Goal: Obtain resource: Download file/media

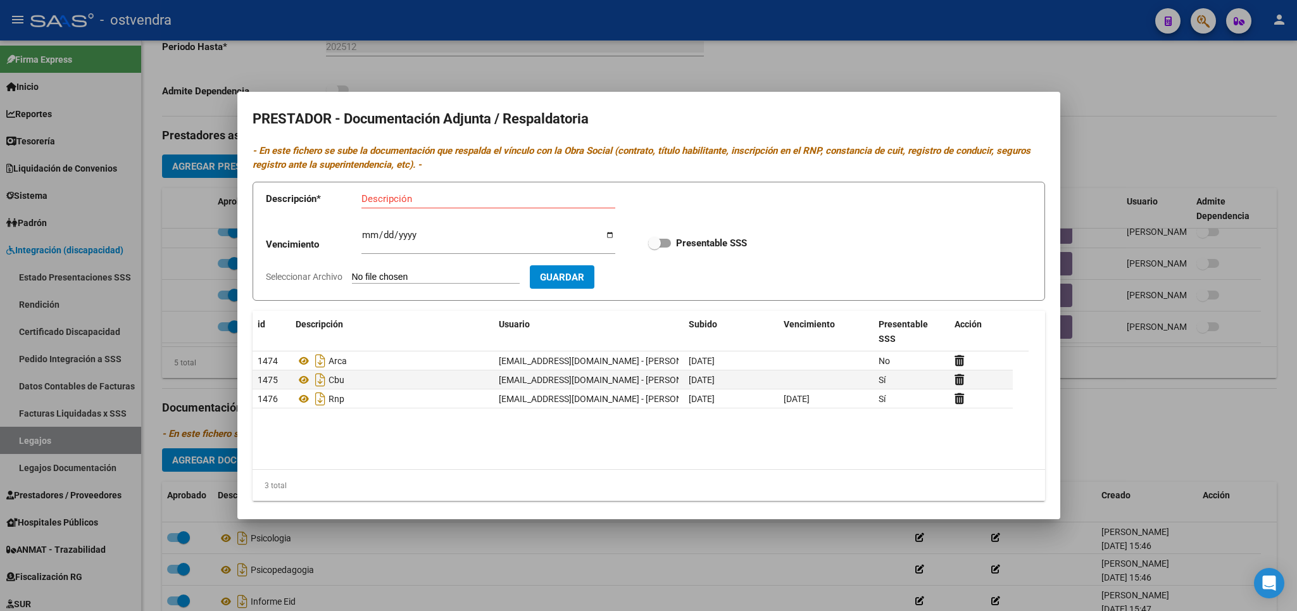
scroll to position [10, 0]
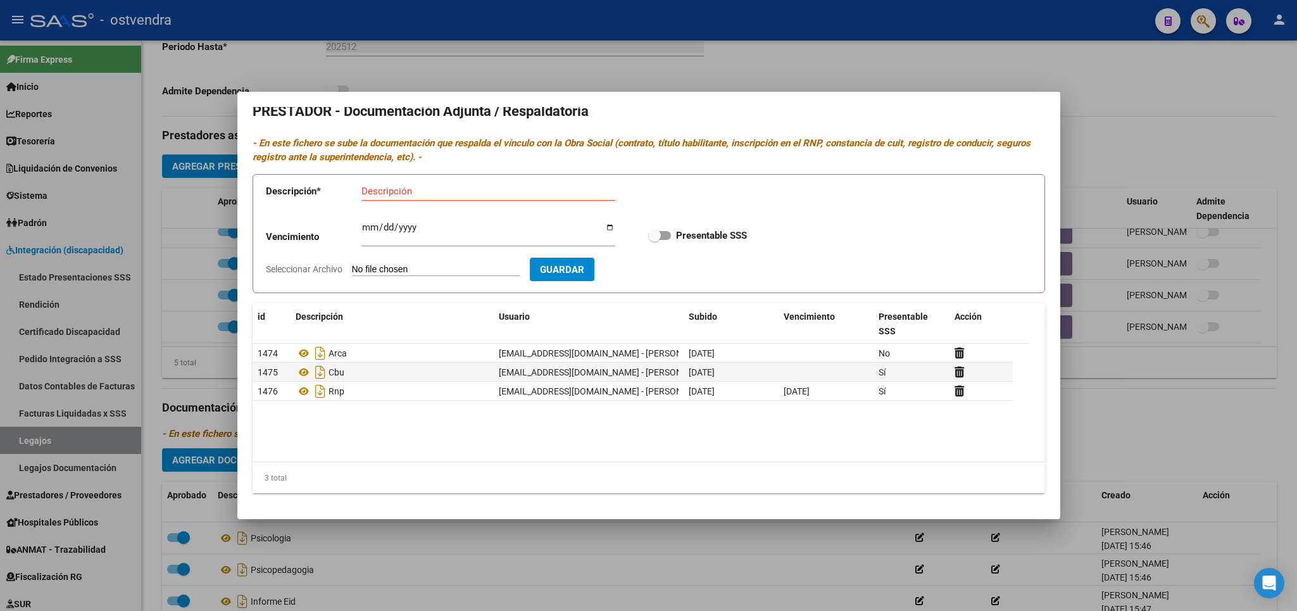
click at [1169, 87] on div at bounding box center [648, 305] width 1297 height 611
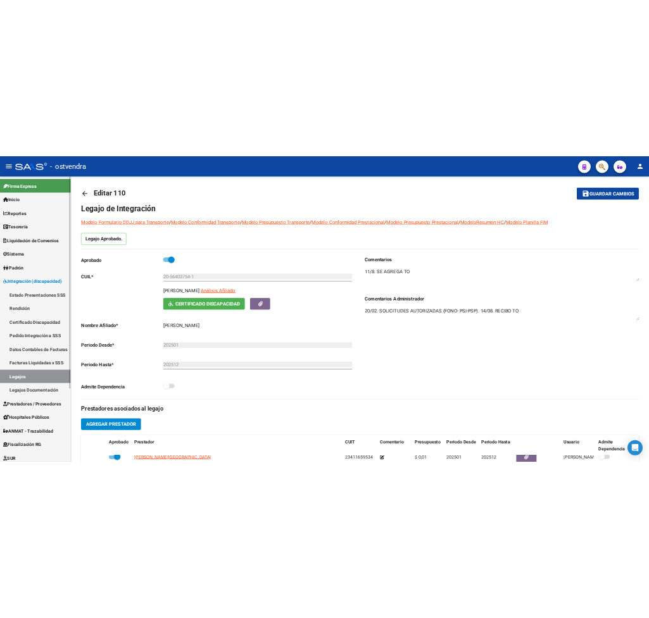
scroll to position [0, 0]
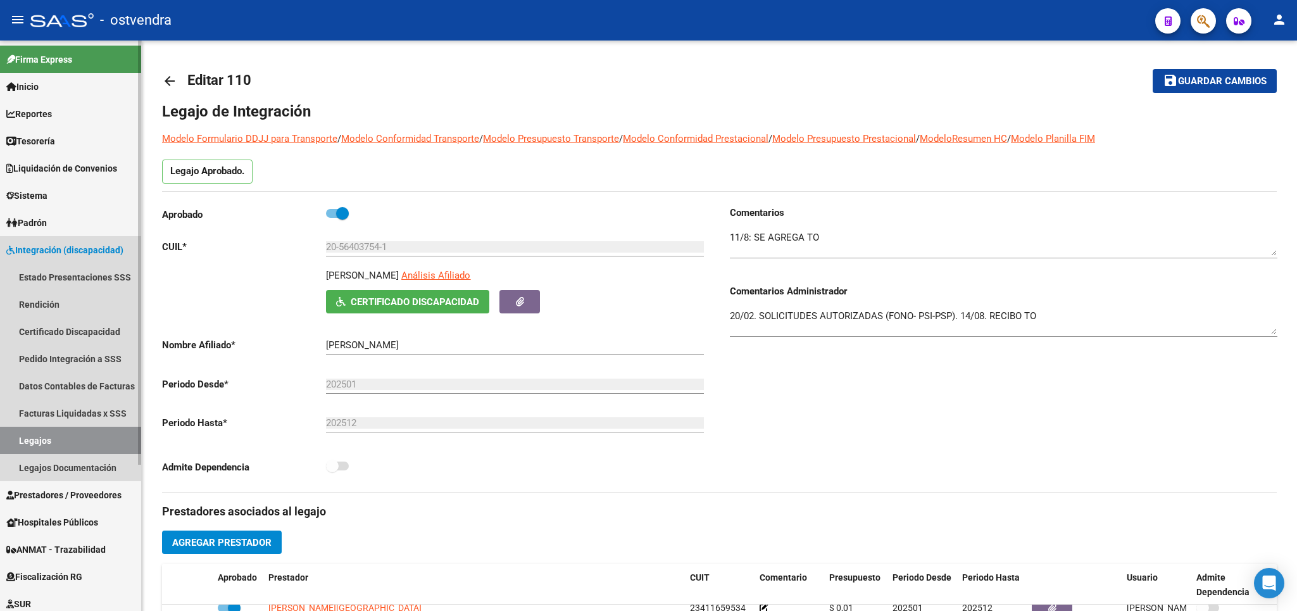
drag, startPoint x: 54, startPoint y: 441, endPoint x: 77, endPoint y: 422, distance: 29.7
click at [55, 440] on link "Legajos" at bounding box center [70, 440] width 141 height 27
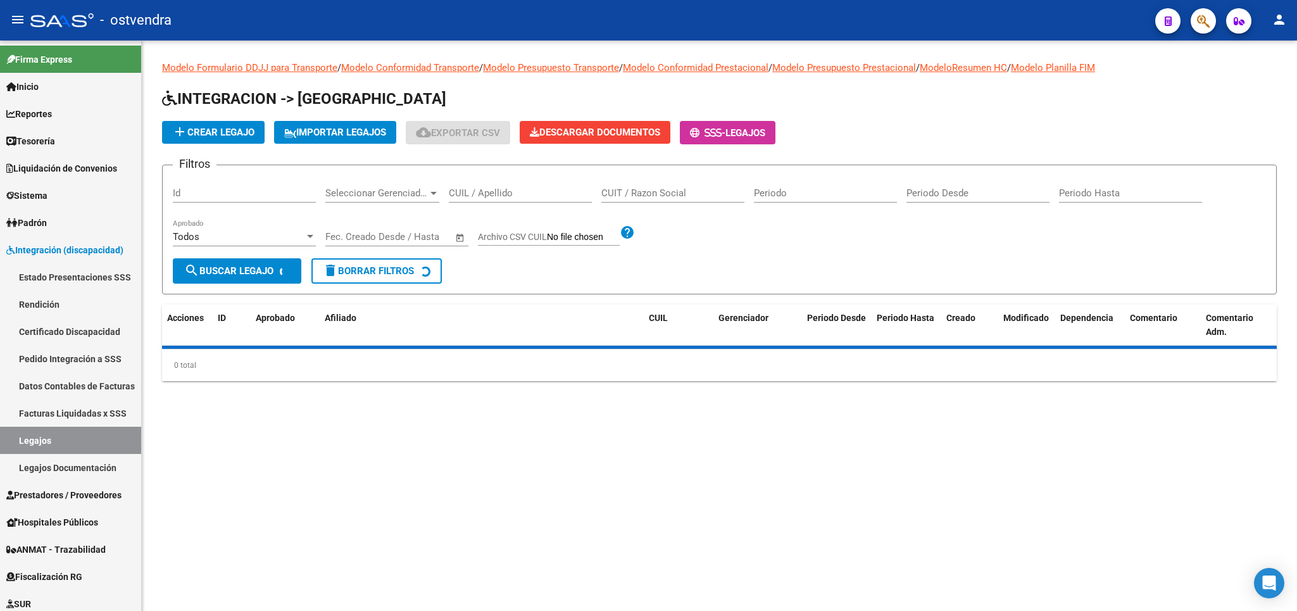
click at [689, 193] on input "CUIT / Razon Social" at bounding box center [672, 192] width 143 height 11
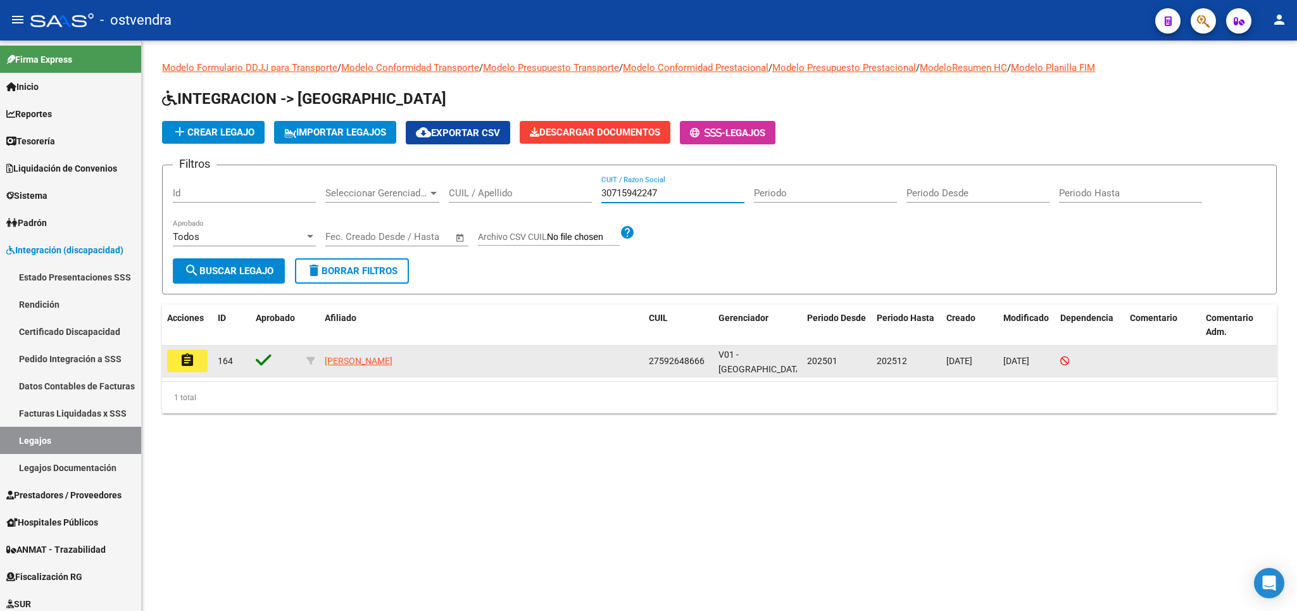
type input "30715942247"
click at [196, 358] on button "assignment" at bounding box center [187, 360] width 41 height 23
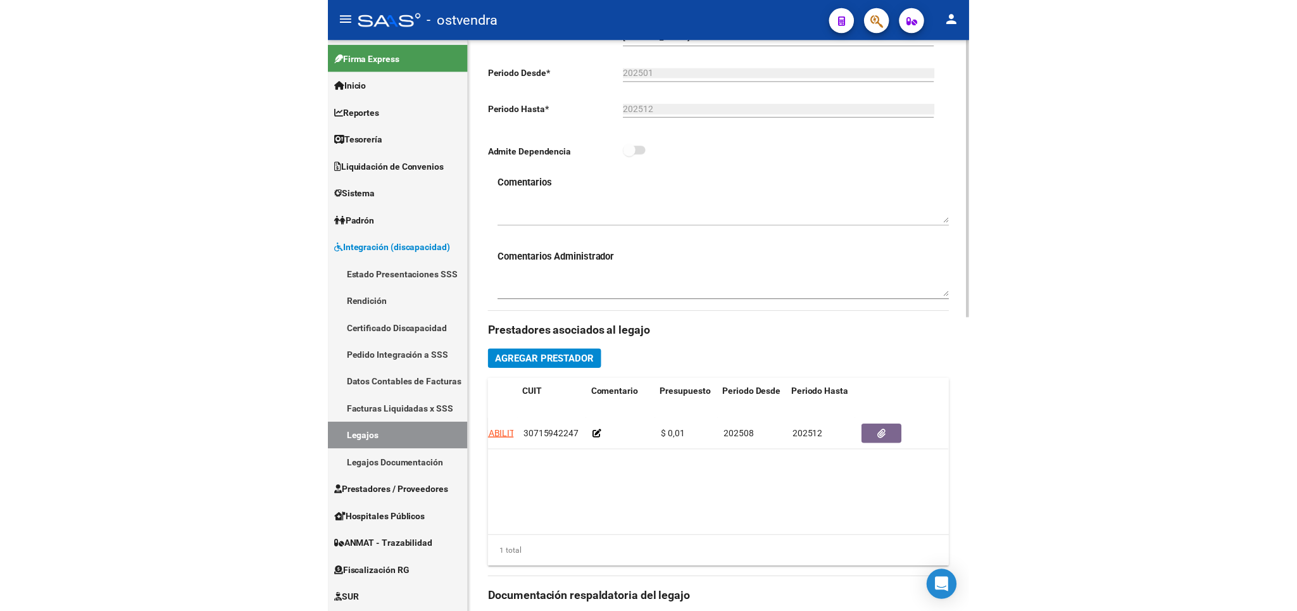
scroll to position [0, 173]
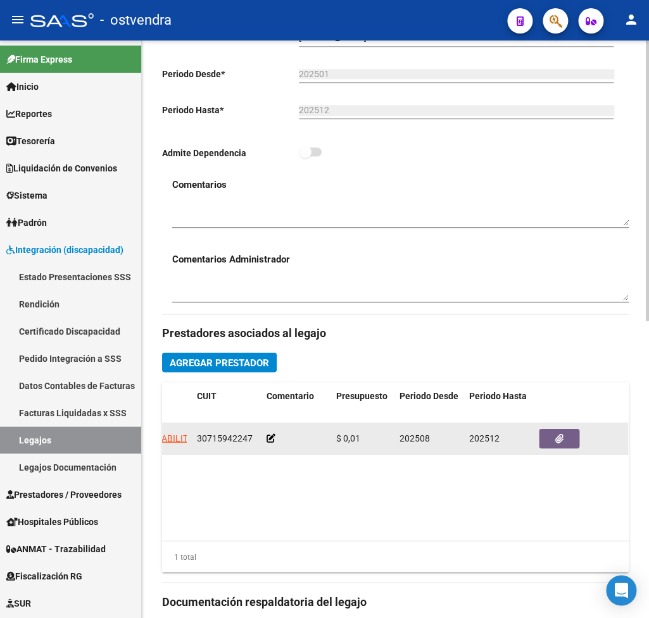
click at [553, 429] on datatable-body-cell at bounding box center [581, 438] width 95 height 31
click at [553, 438] on button "button" at bounding box center [559, 439] width 41 height 20
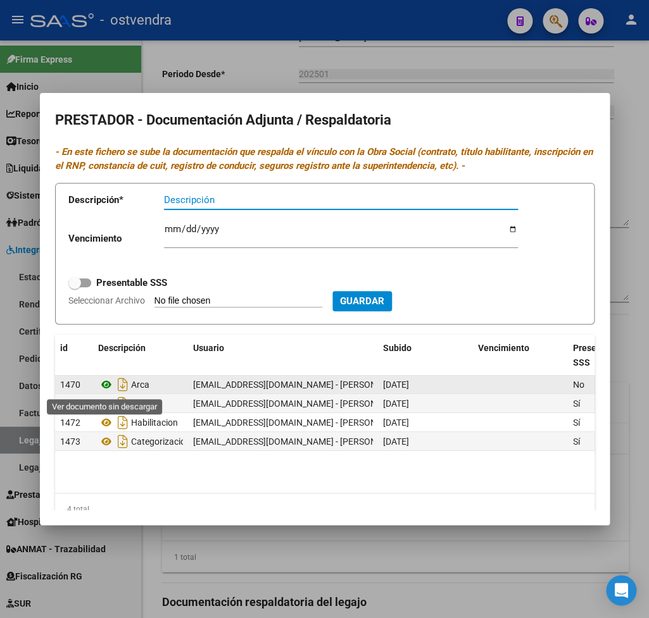
click at [108, 389] on icon at bounding box center [106, 384] width 16 height 15
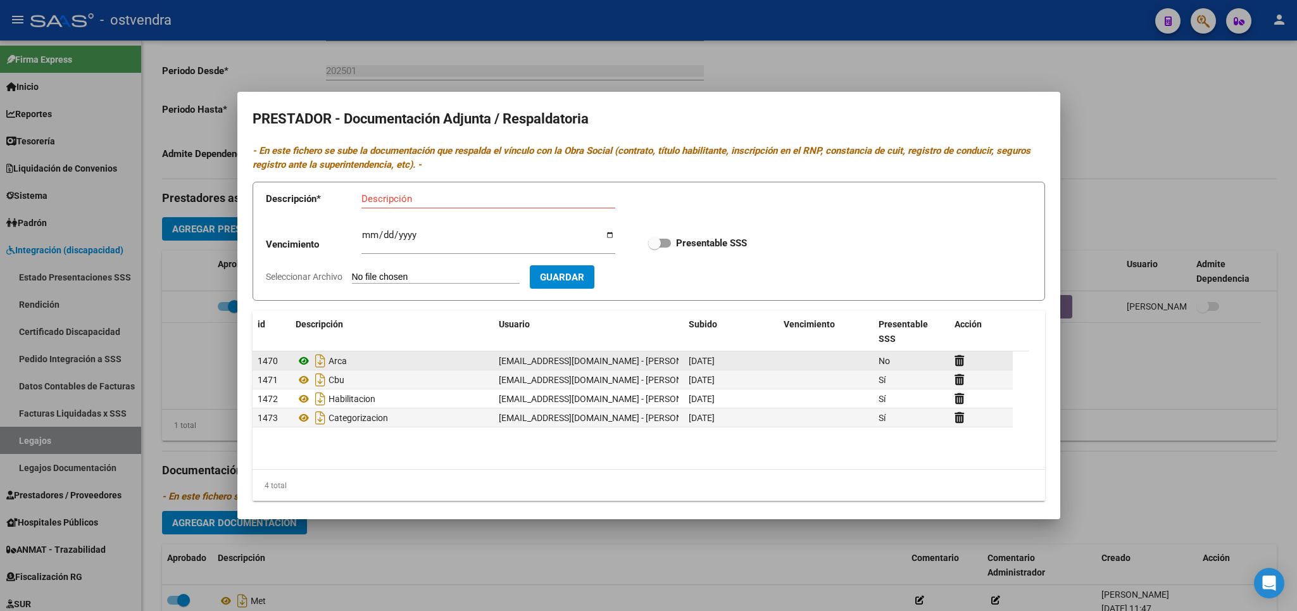
scroll to position [0, 0]
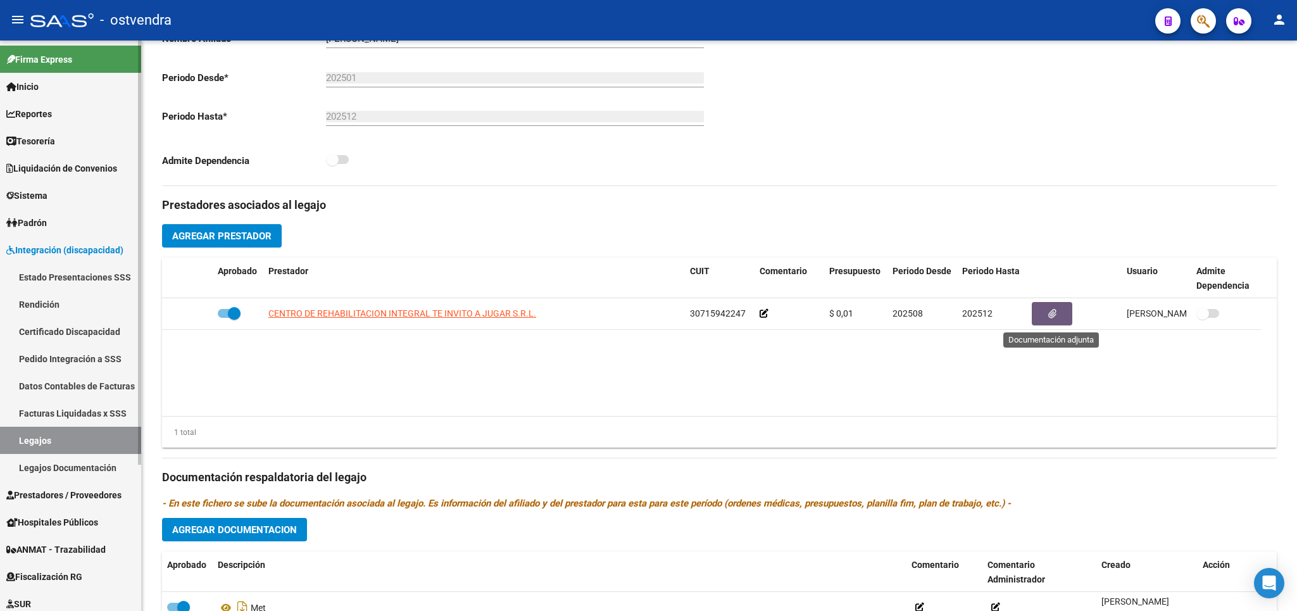
click at [46, 433] on link "Legajos" at bounding box center [70, 440] width 141 height 27
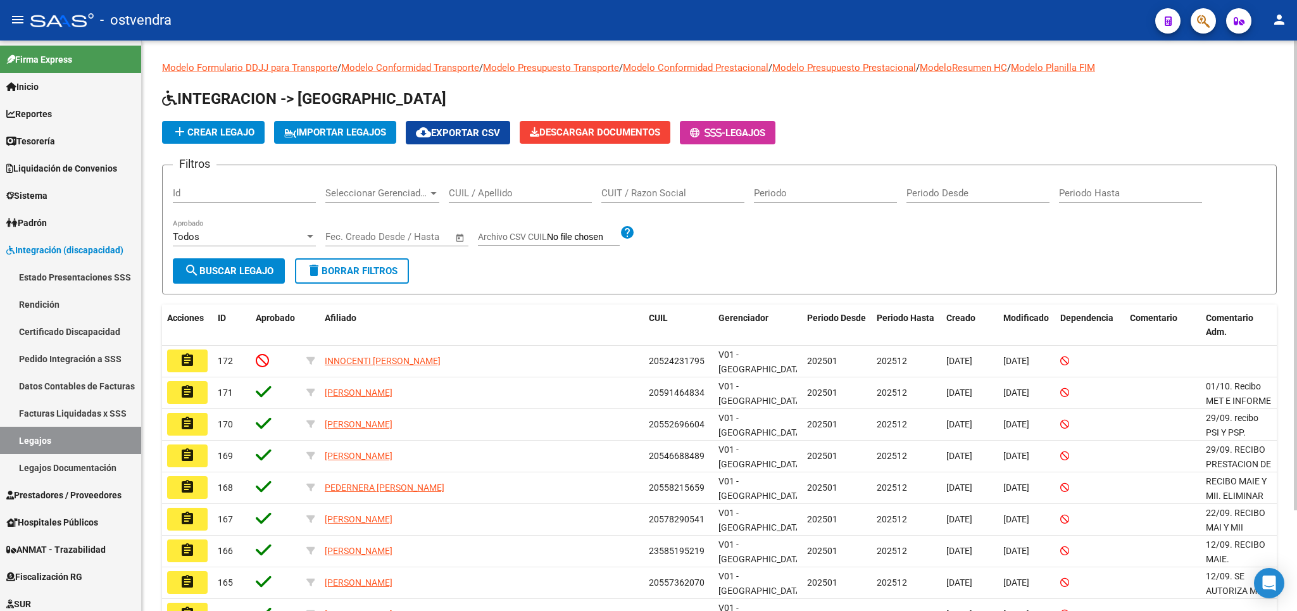
click at [693, 190] on input "CUIT / Razon Social" at bounding box center [672, 192] width 143 height 11
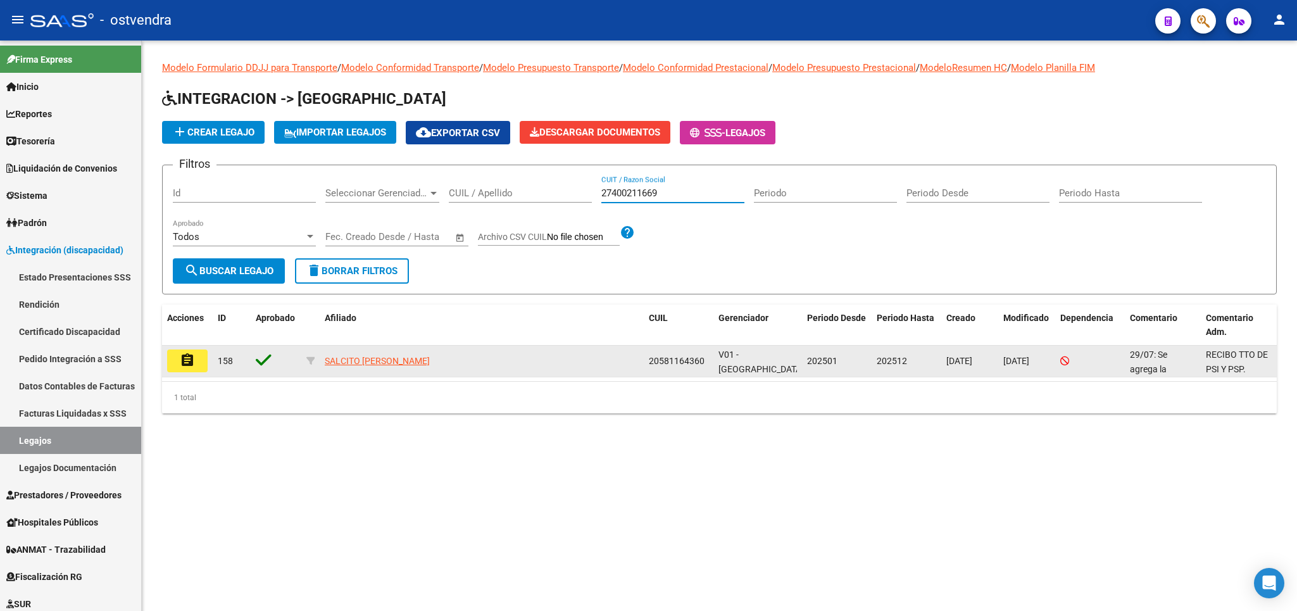
type input "27400211669"
click at [182, 363] on mat-icon "assignment" at bounding box center [187, 360] width 15 height 15
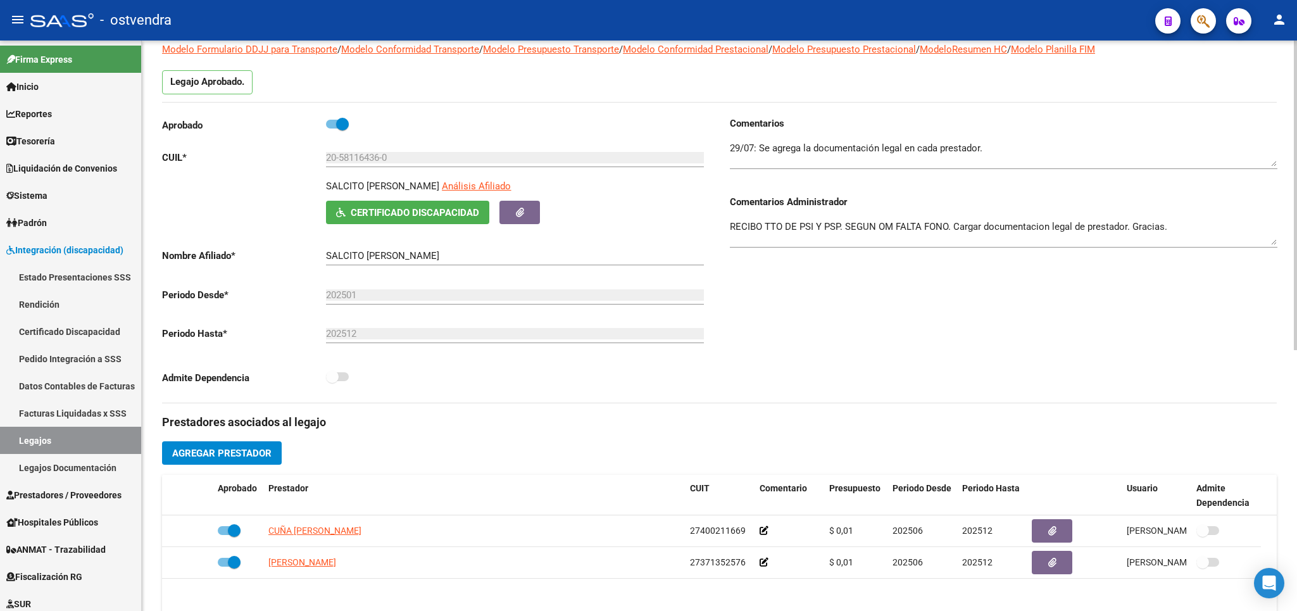
scroll to position [148, 0]
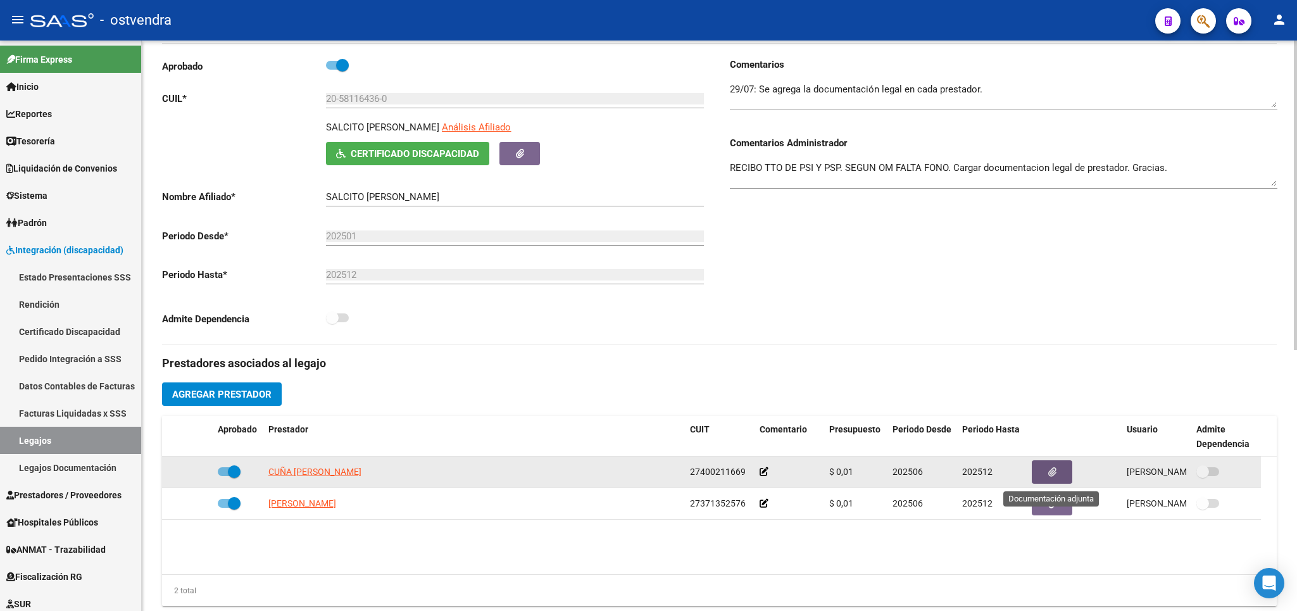
click at [1055, 472] on icon "button" at bounding box center [1052, 471] width 8 height 9
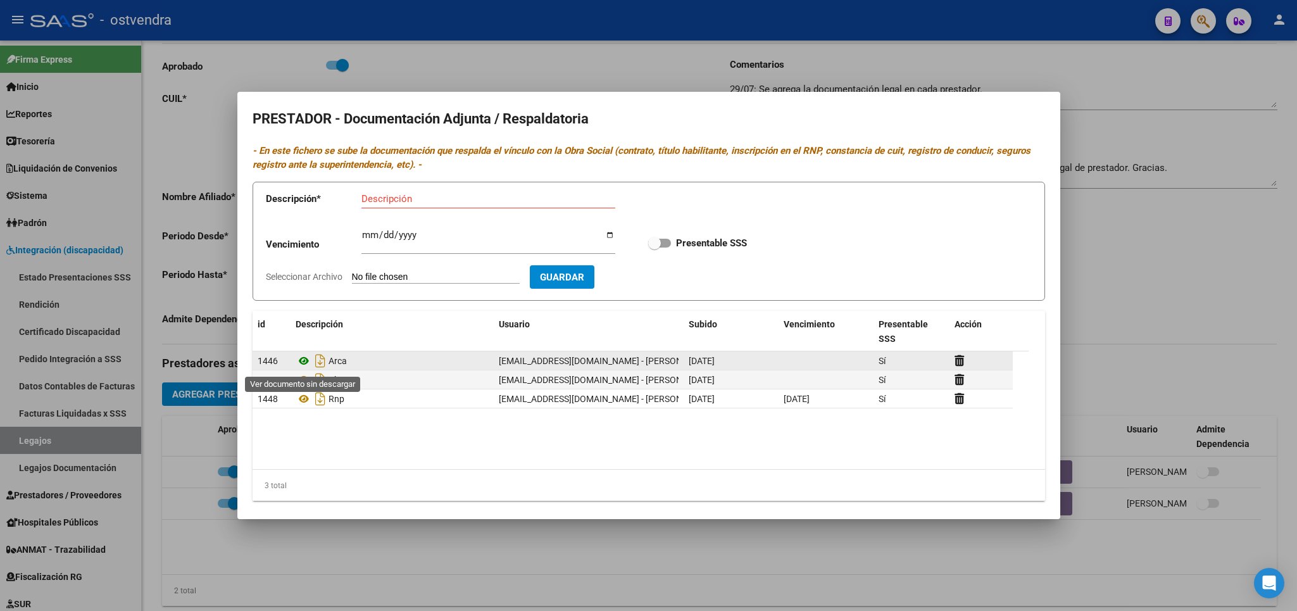
click at [302, 368] on icon at bounding box center [304, 360] width 16 height 15
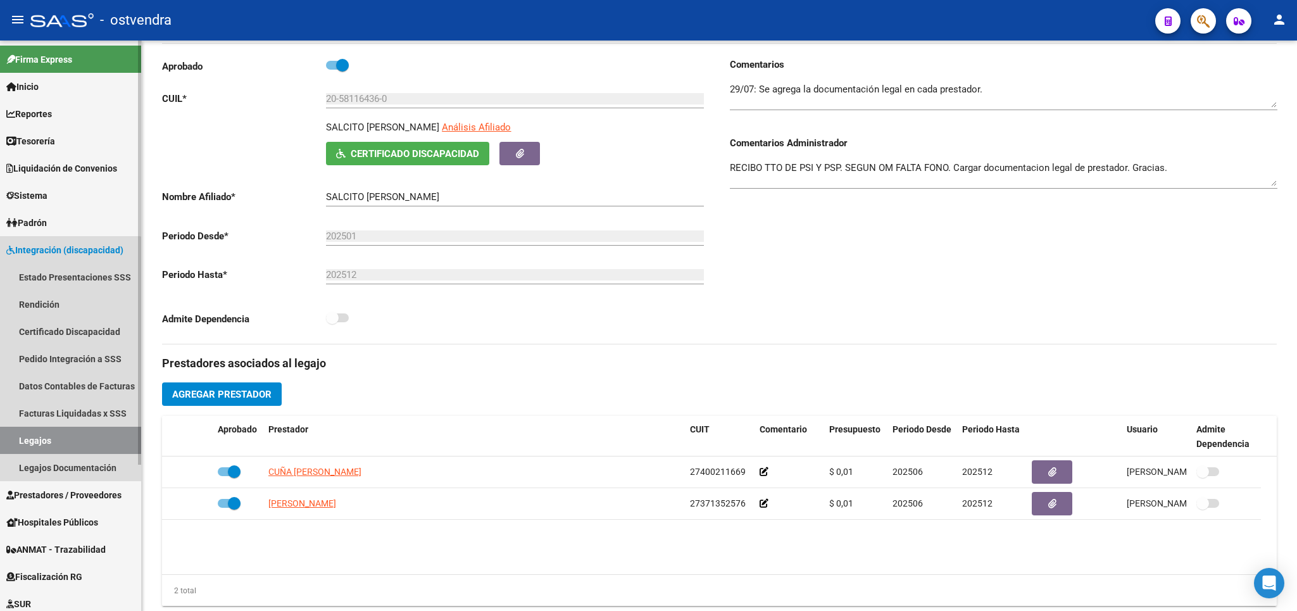
click at [61, 436] on link "Legajos" at bounding box center [70, 440] width 141 height 27
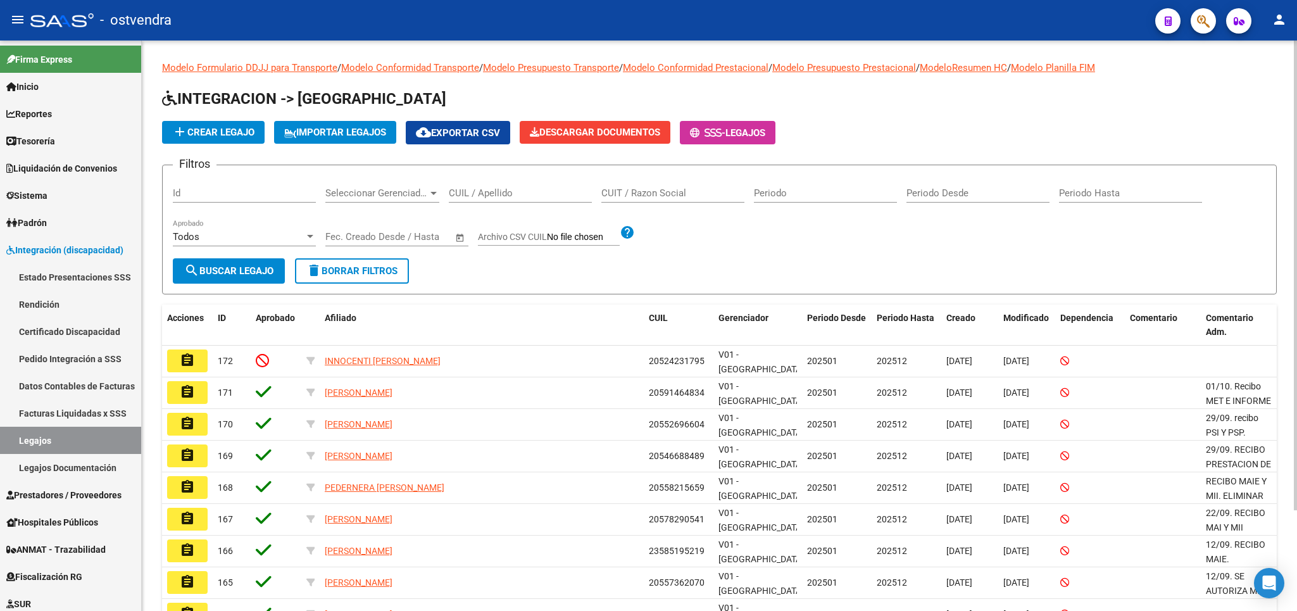
click at [658, 194] on input "CUIT / Razon Social" at bounding box center [672, 192] width 143 height 11
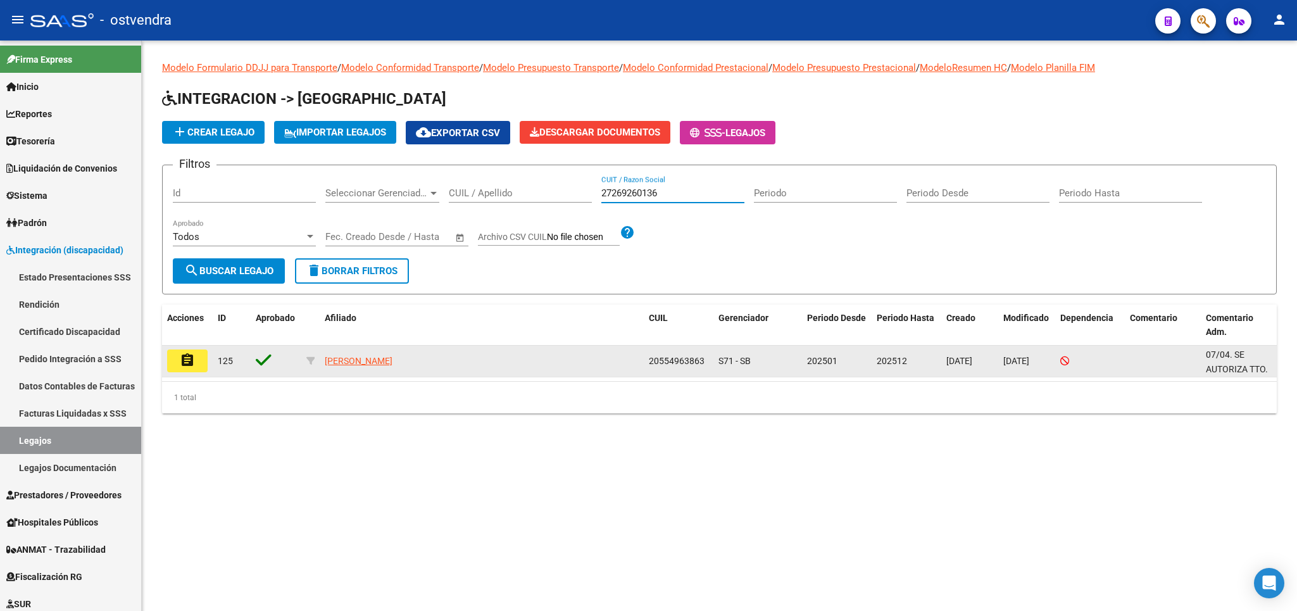
type input "27269260136"
click at [192, 357] on mat-icon "assignment" at bounding box center [187, 360] width 15 height 15
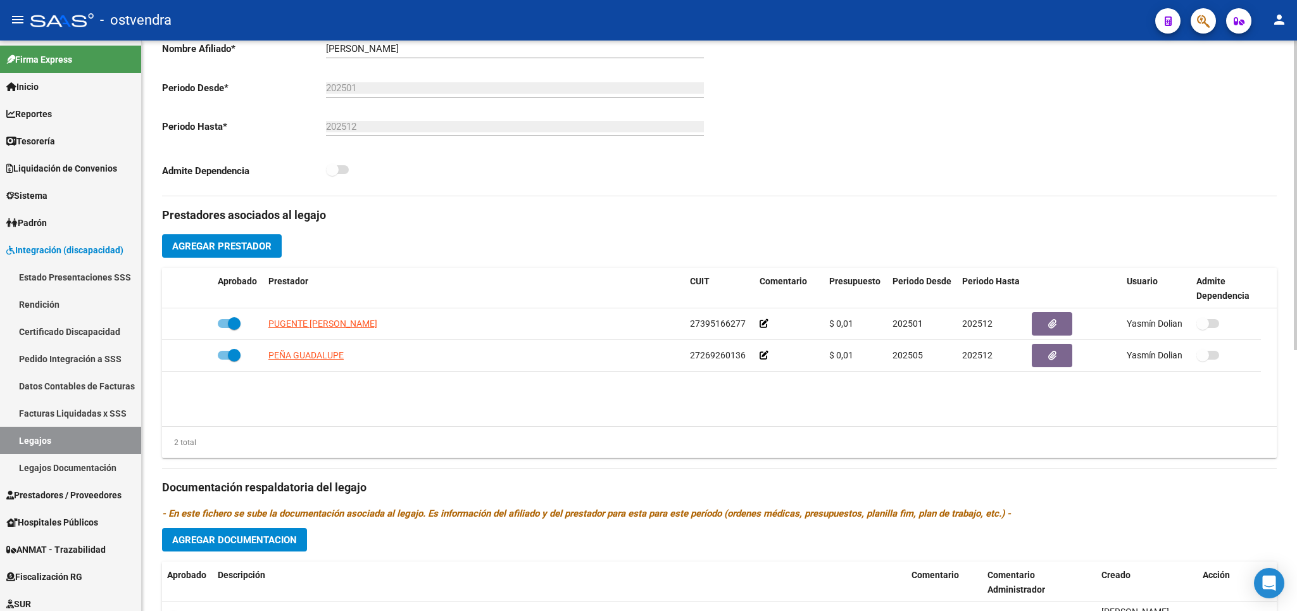
scroll to position [370, 0]
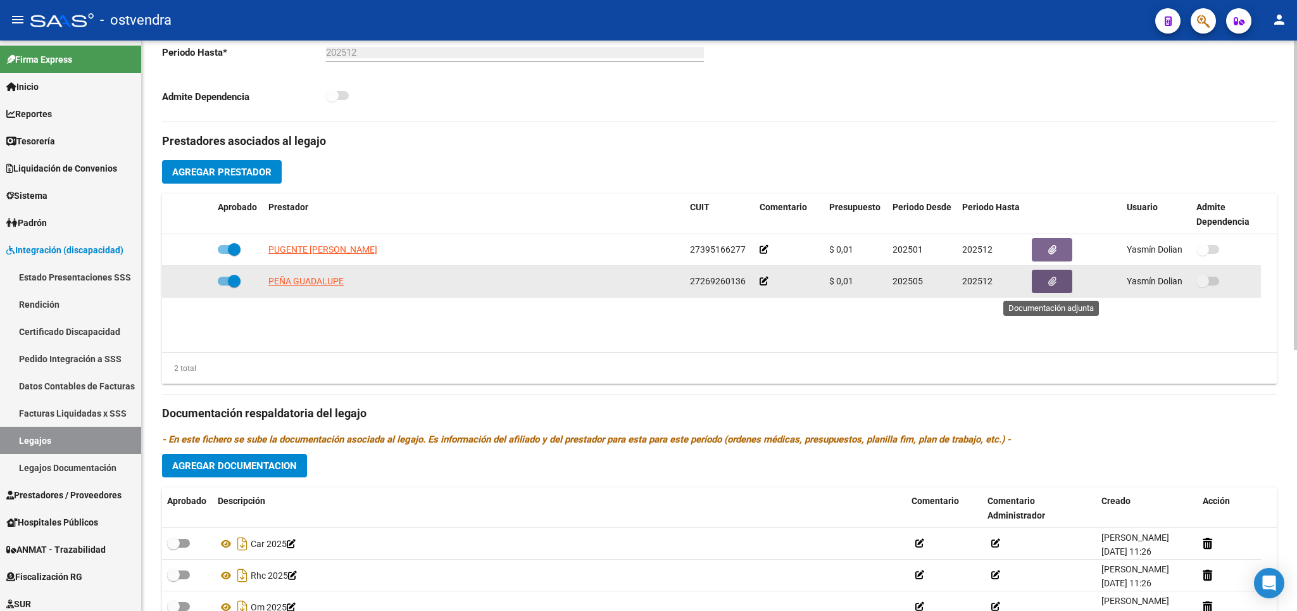
click at [1052, 281] on icon "button" at bounding box center [1052, 281] width 8 height 9
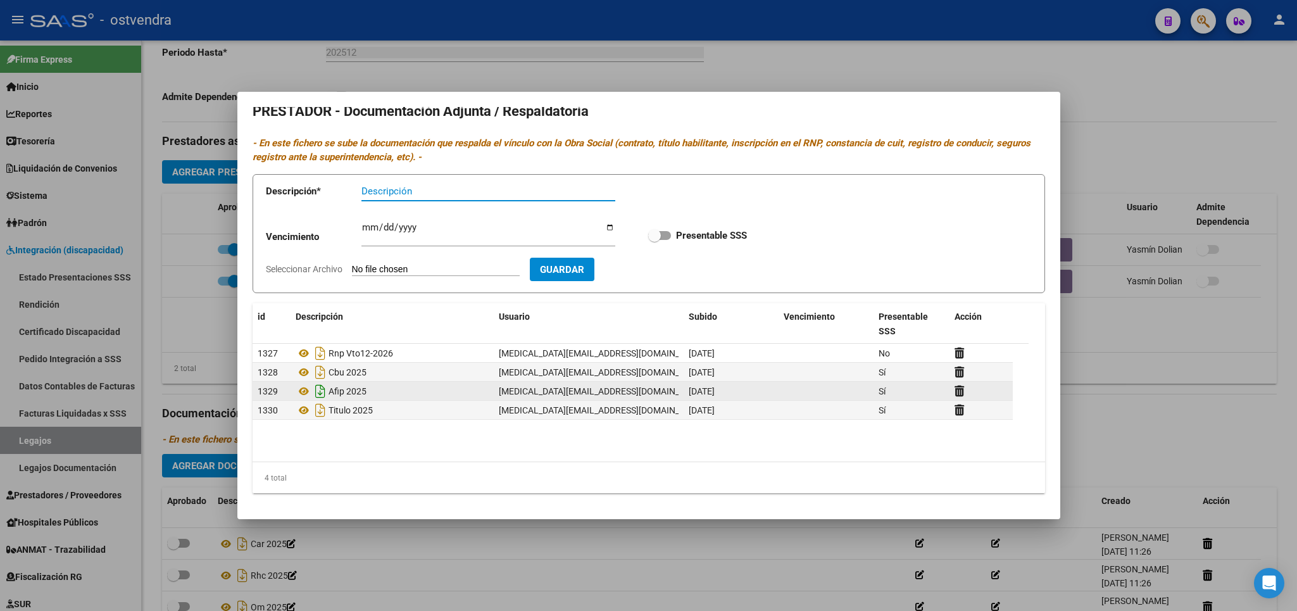
scroll to position [10, 0]
click at [302, 399] on icon at bounding box center [304, 391] width 16 height 15
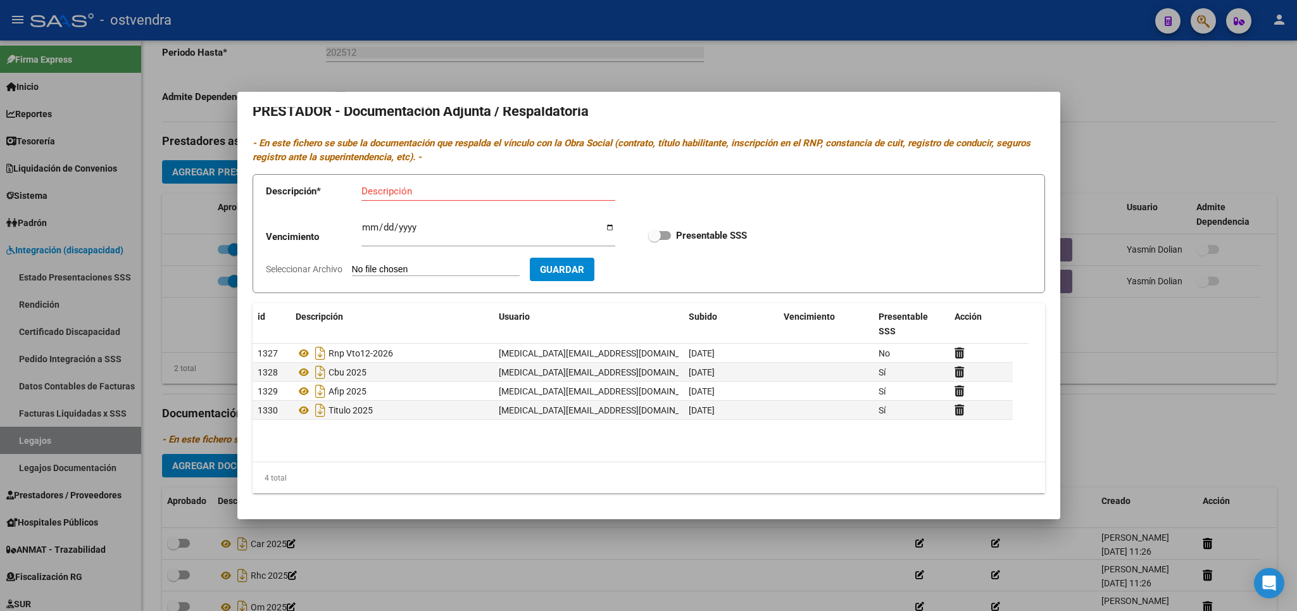
click at [1179, 167] on div at bounding box center [648, 305] width 1297 height 611
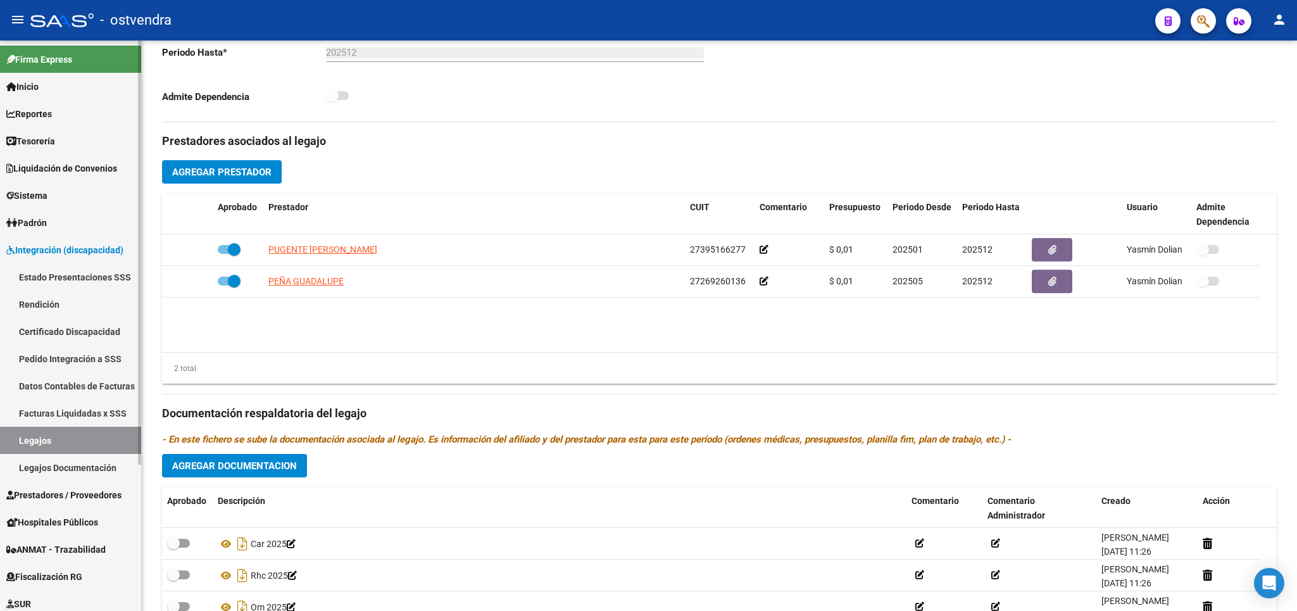
drag, startPoint x: 47, startPoint y: 439, endPoint x: 66, endPoint y: 427, distance: 22.7
click at [49, 438] on link "Legajos" at bounding box center [70, 440] width 141 height 27
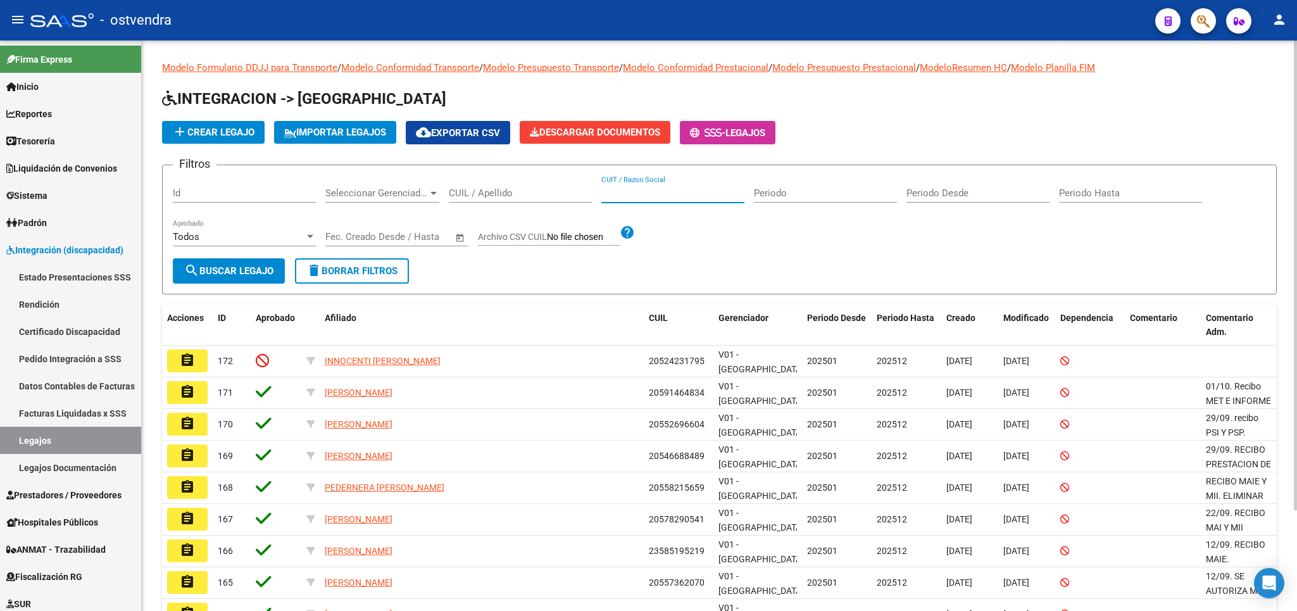
drag, startPoint x: 699, startPoint y: 199, endPoint x: 699, endPoint y: 184, distance: 15.8
click at [700, 196] on input "CUIT / Razon Social" at bounding box center [672, 192] width 143 height 11
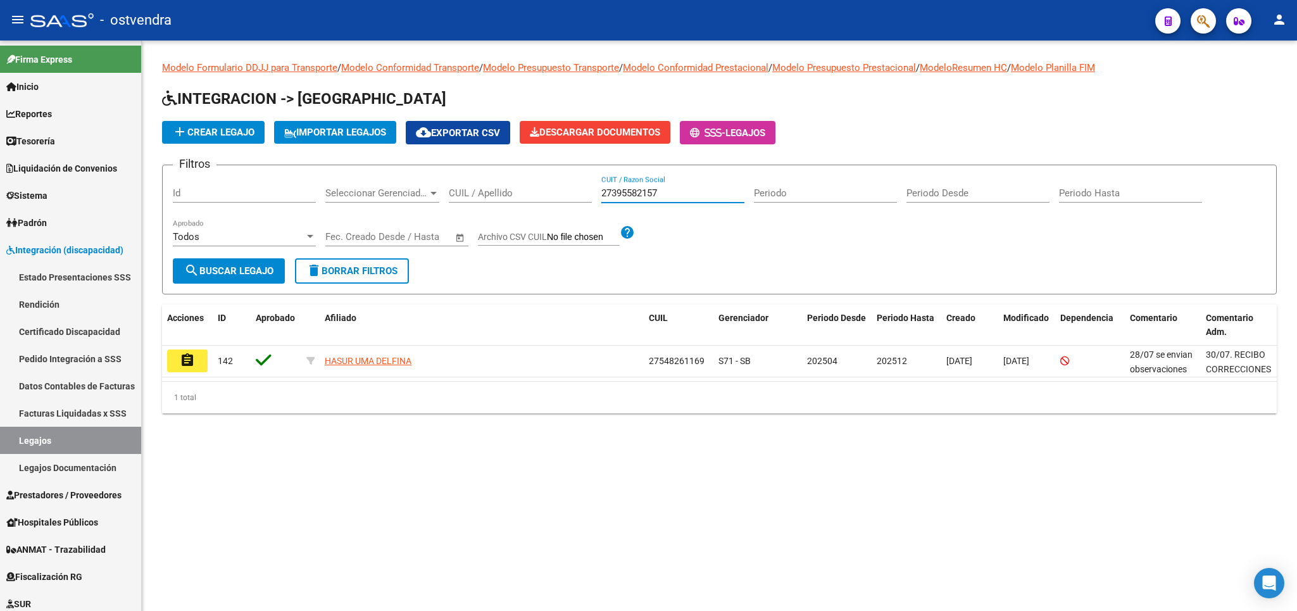
type input "27395582157"
click at [244, 275] on span "search Buscar Legajo" at bounding box center [228, 270] width 89 height 11
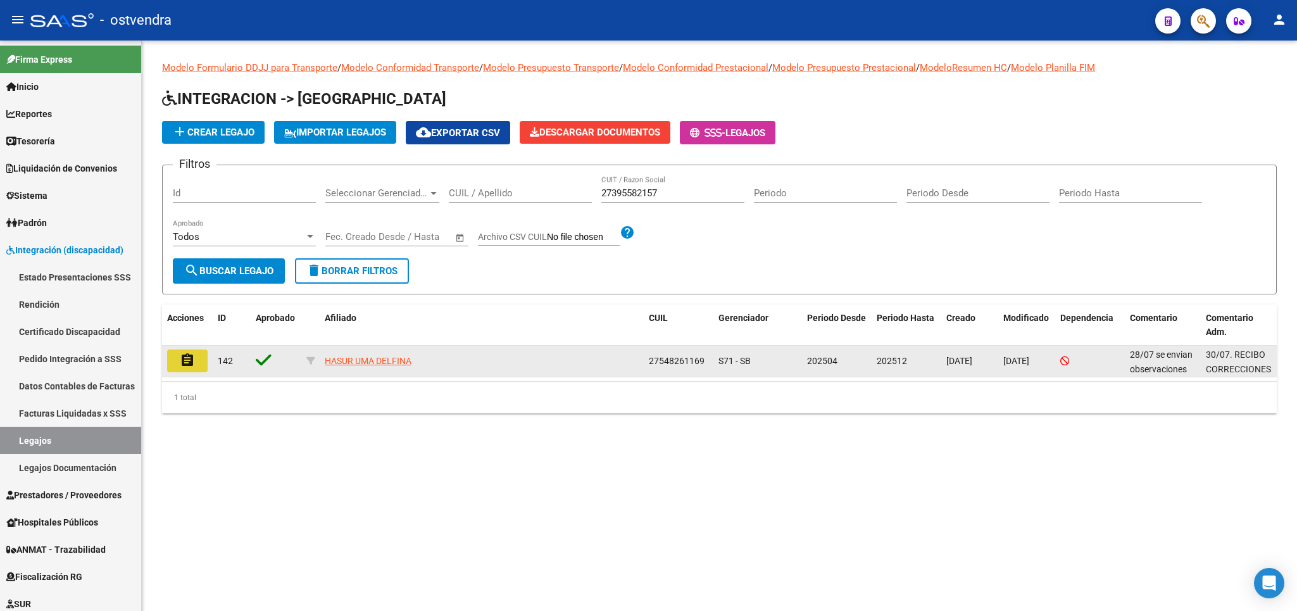
click at [195, 365] on mat-icon "assignment" at bounding box center [187, 360] width 15 height 15
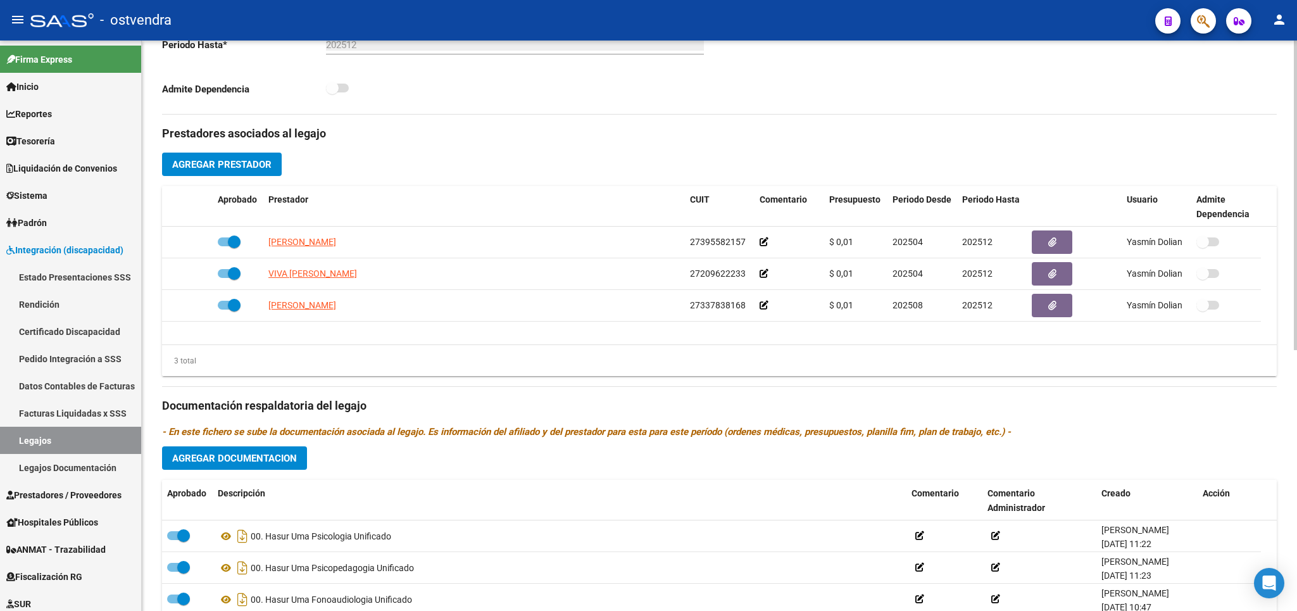
scroll to position [444, 0]
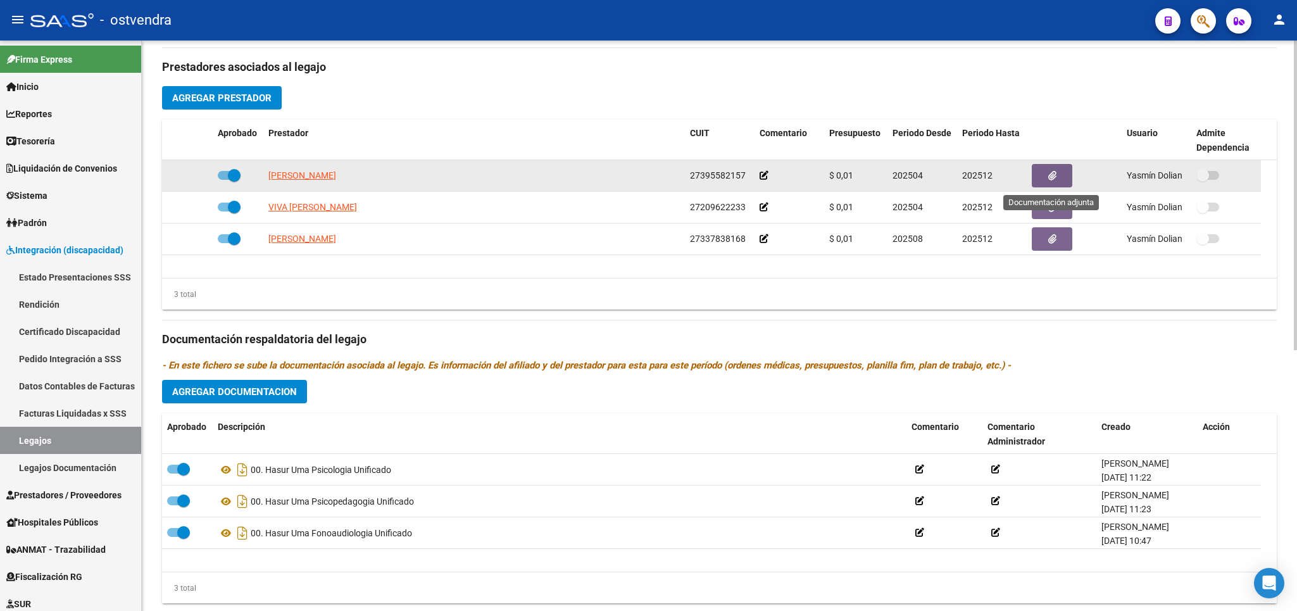
click at [1046, 178] on button "button" at bounding box center [1052, 175] width 41 height 23
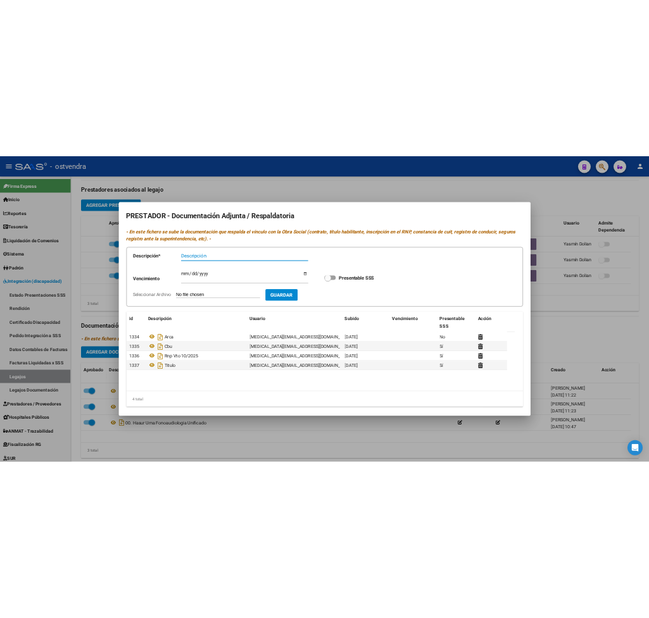
scroll to position [0, 0]
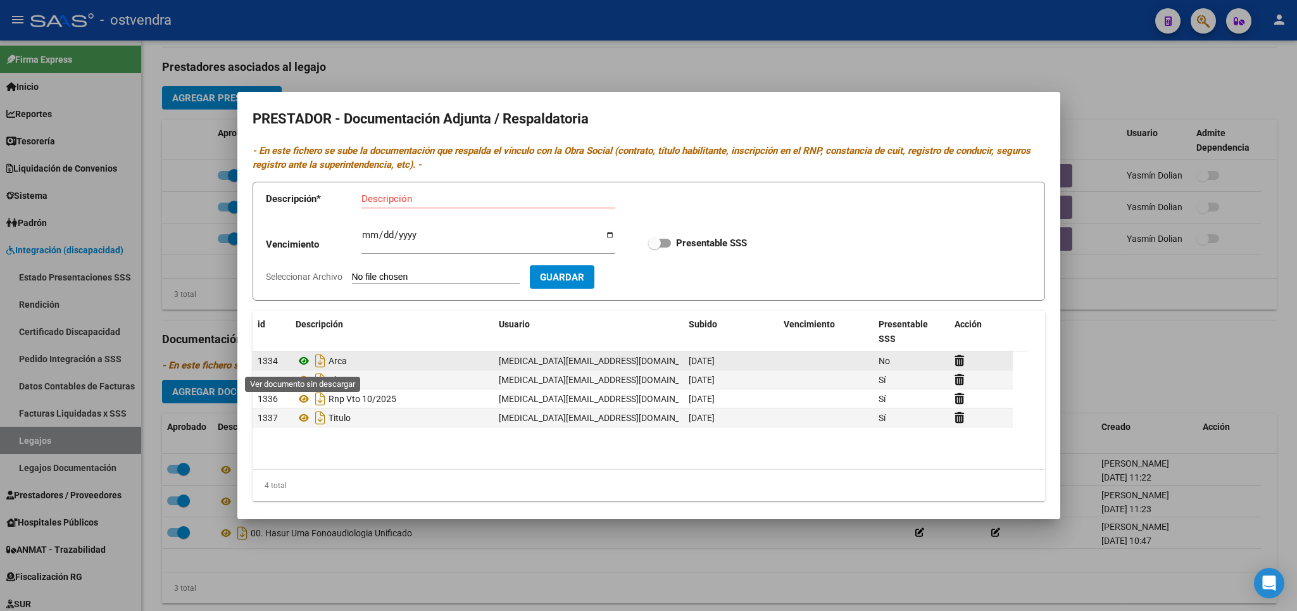
click at [303, 365] on icon at bounding box center [304, 360] width 16 height 15
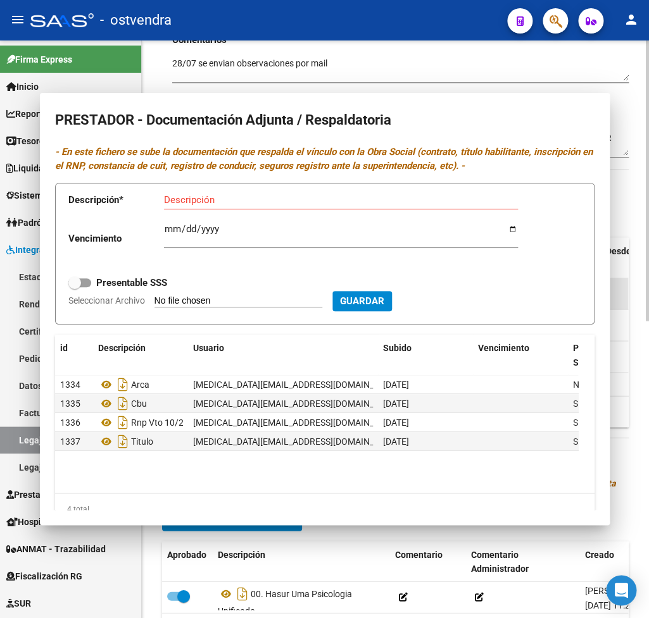
scroll to position [0, 312]
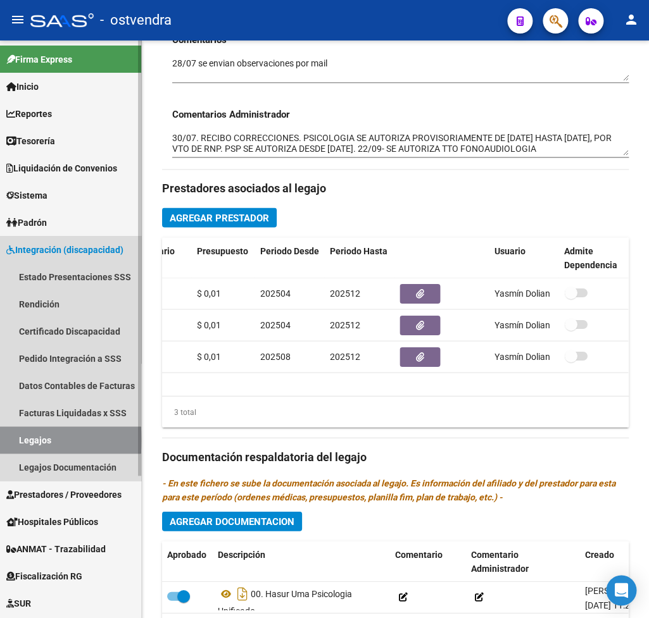
click at [56, 441] on link "Legajos" at bounding box center [70, 440] width 141 height 27
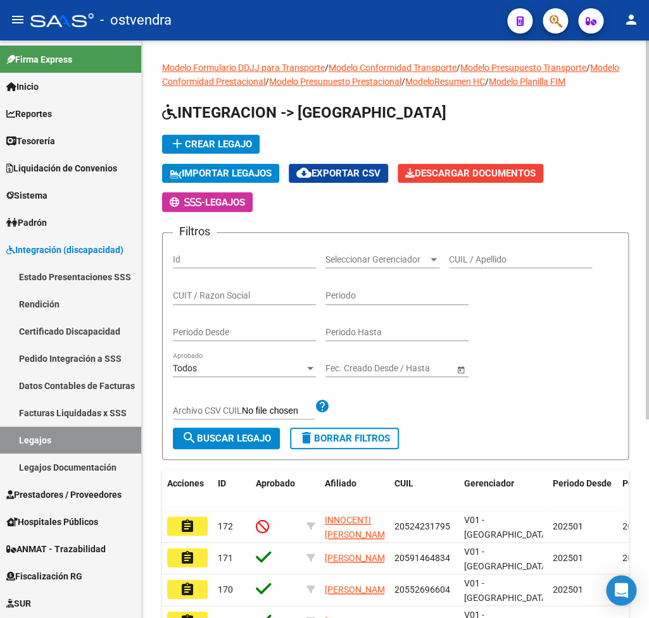
click at [230, 299] on input "CUIT / Razon Social" at bounding box center [244, 296] width 143 height 11
type input "27318296028"
click at [246, 440] on span "search Buscar Legajo" at bounding box center [226, 438] width 89 height 11
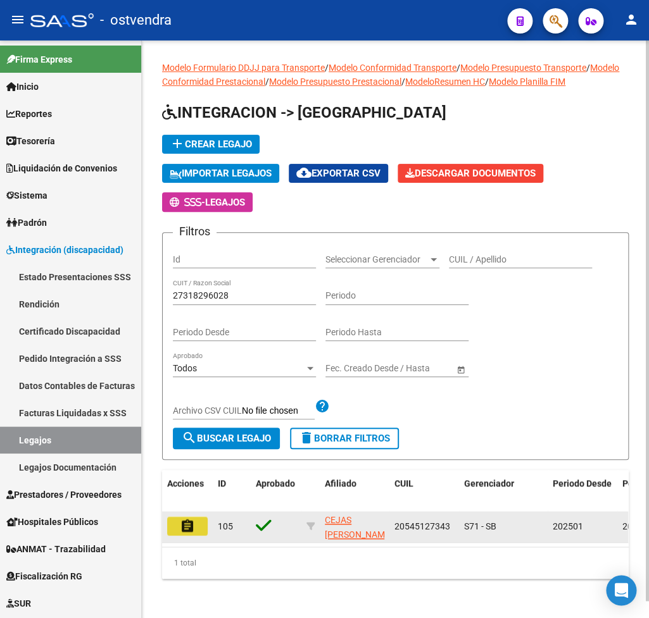
click at [186, 522] on mat-icon "assignment" at bounding box center [187, 526] width 15 height 15
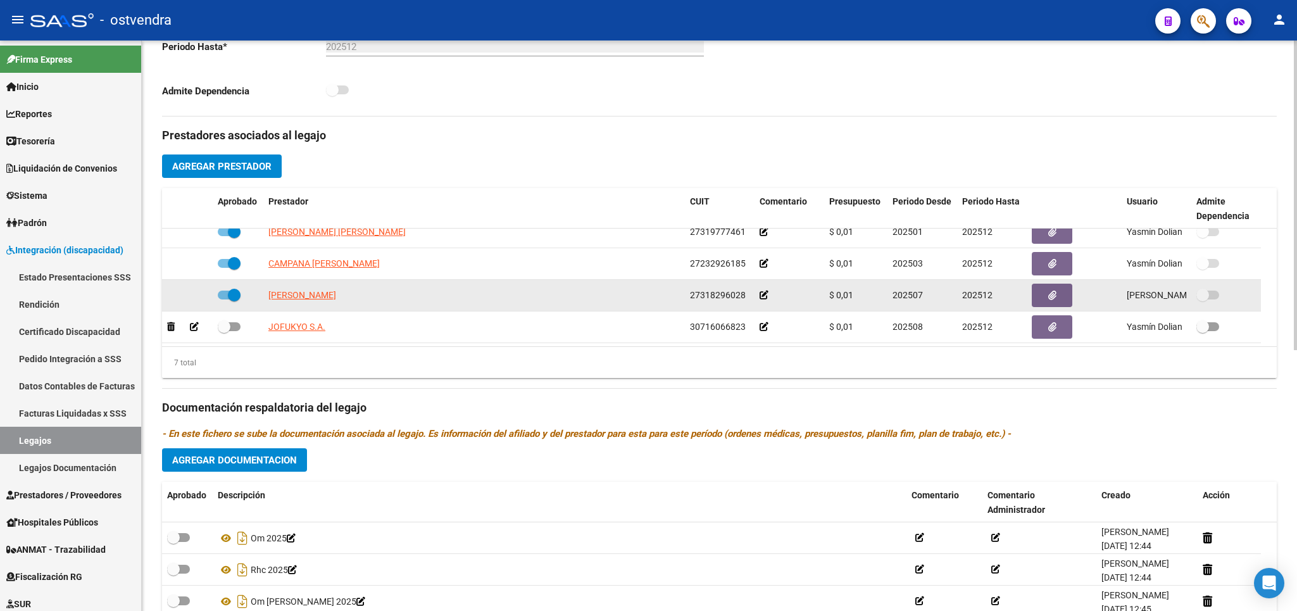
scroll to position [450, 0]
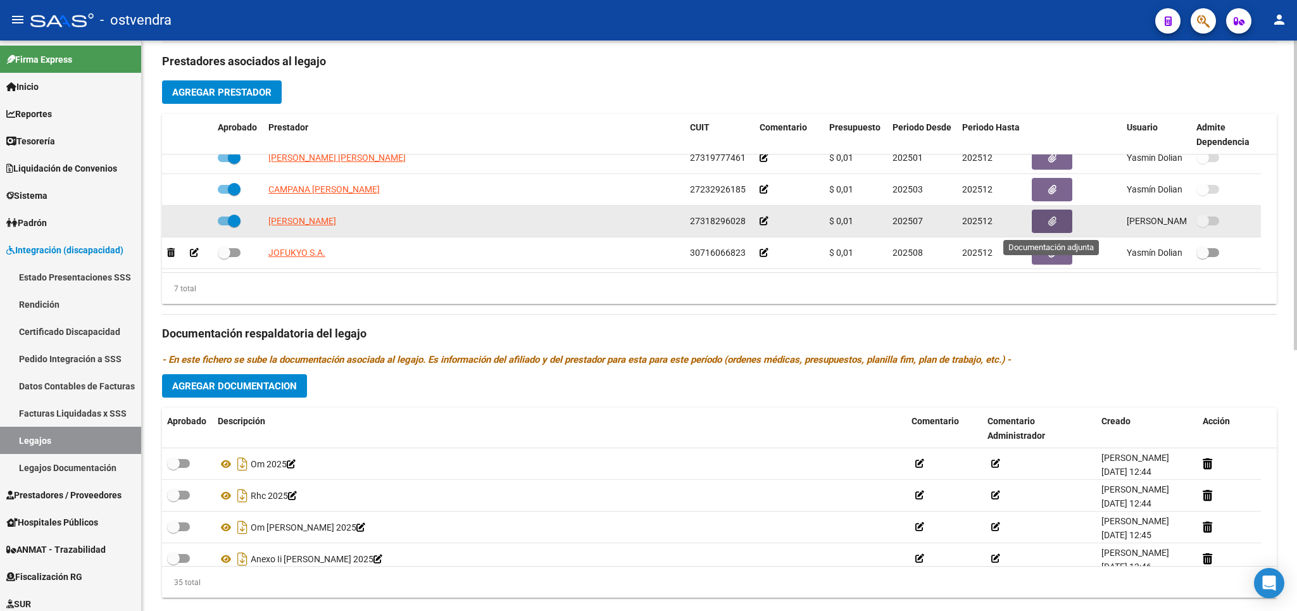
click at [1051, 222] on icon "button" at bounding box center [1052, 221] width 8 height 9
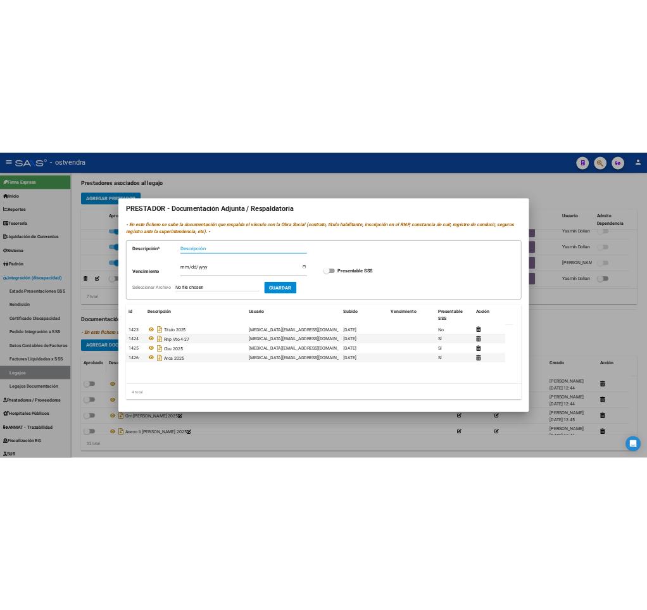
scroll to position [10, 0]
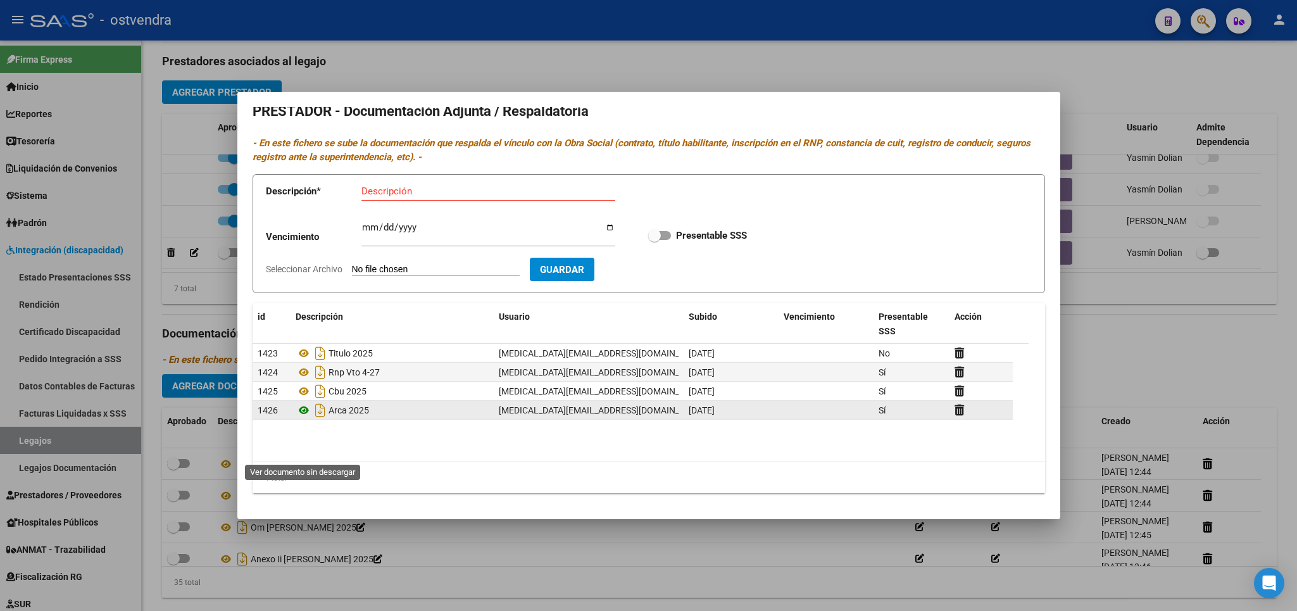
click at [301, 418] on icon at bounding box center [304, 410] width 16 height 15
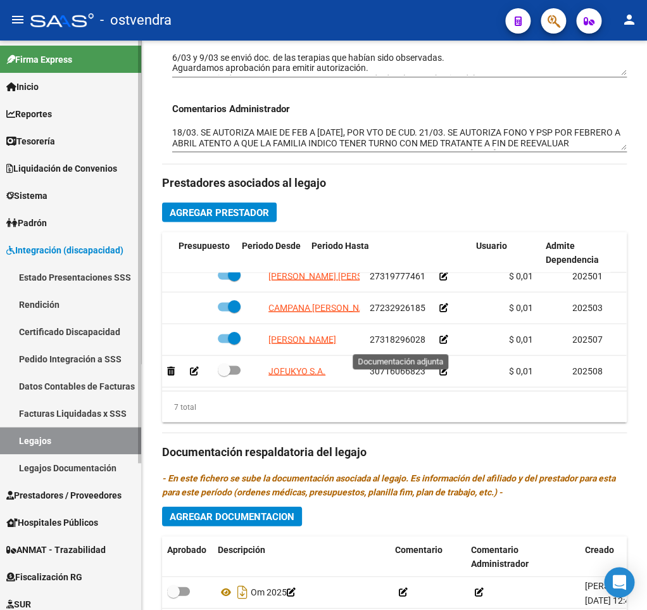
scroll to position [107, 330]
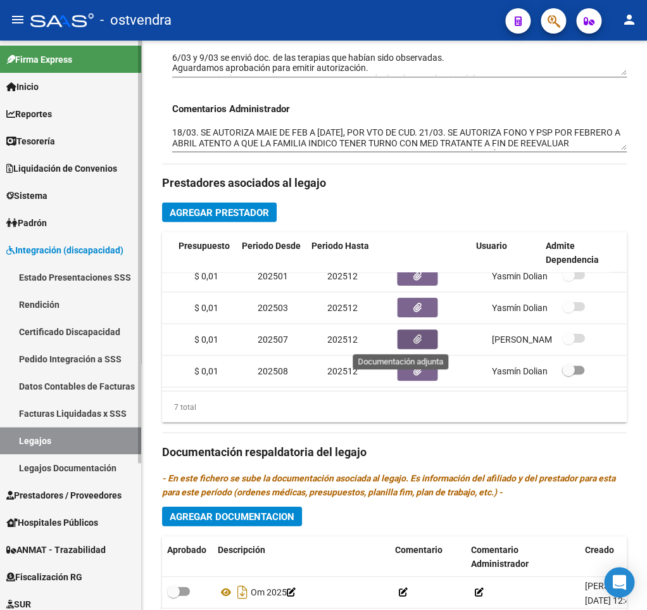
click at [63, 441] on link "Legajos" at bounding box center [70, 440] width 141 height 27
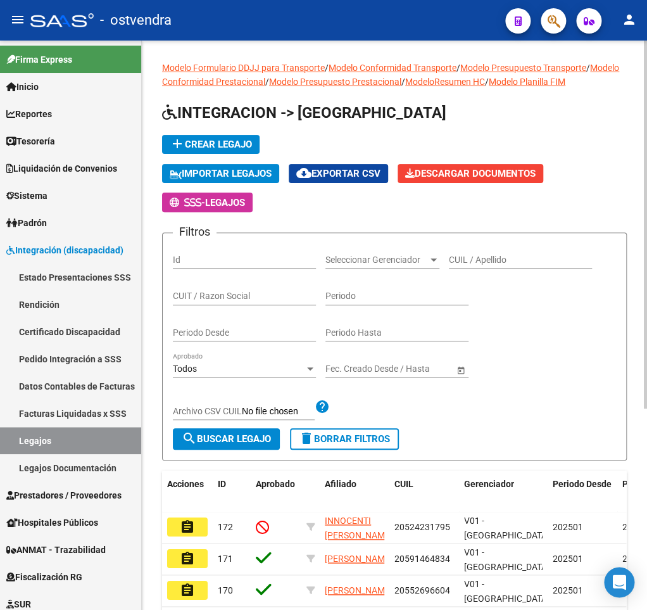
click at [213, 299] on input "CUIT / Razon Social" at bounding box center [244, 296] width 143 height 11
type input "27269260136"
click at [254, 432] on button "search Buscar Legajo" at bounding box center [226, 439] width 107 height 22
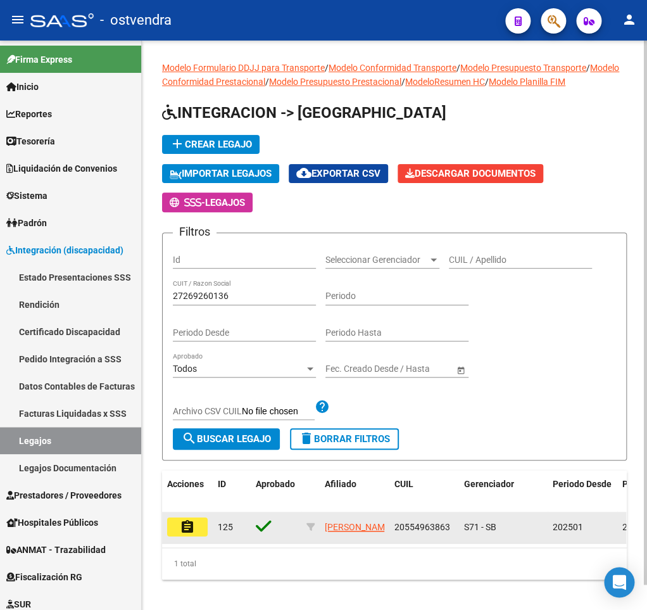
click at [190, 524] on mat-icon "assignment" at bounding box center [187, 526] width 15 height 15
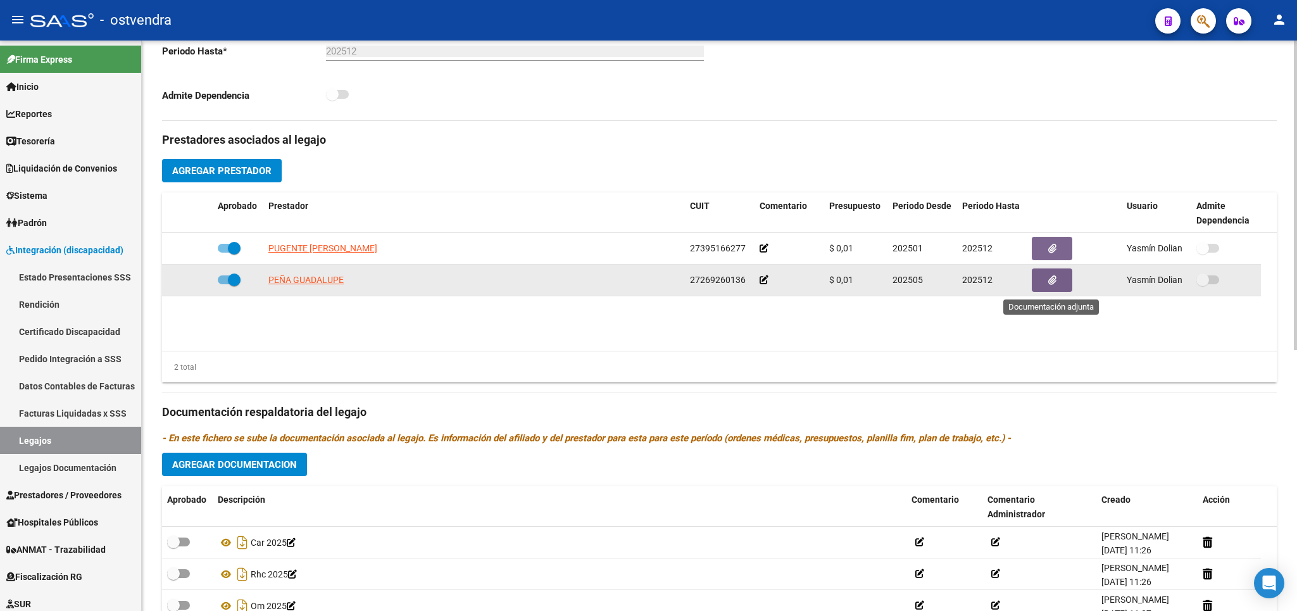
click at [1050, 282] on icon "button" at bounding box center [1052, 279] width 8 height 9
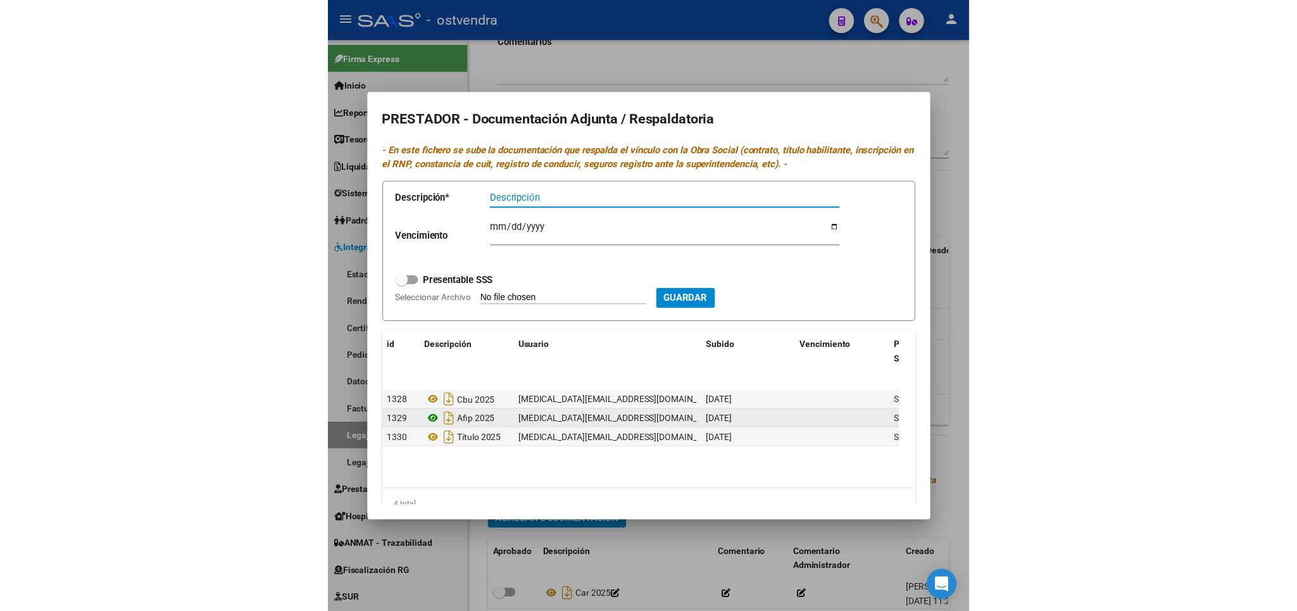
scroll to position [12, 0]
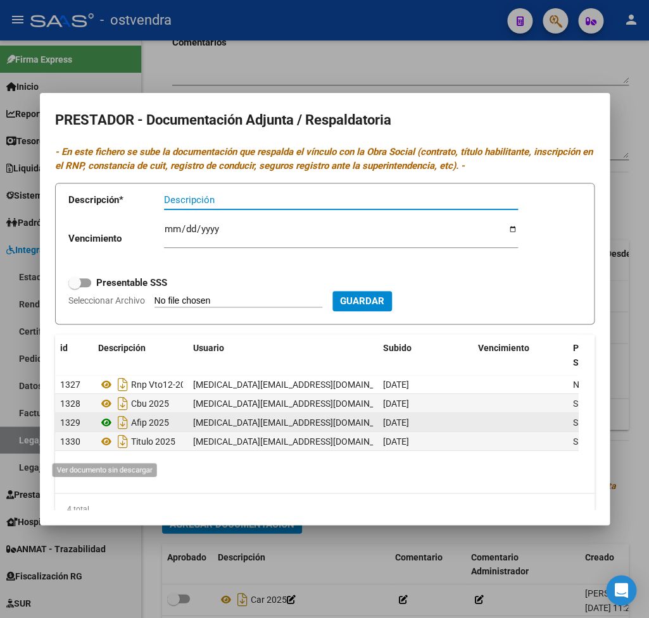
click at [104, 430] on icon at bounding box center [106, 422] width 16 height 15
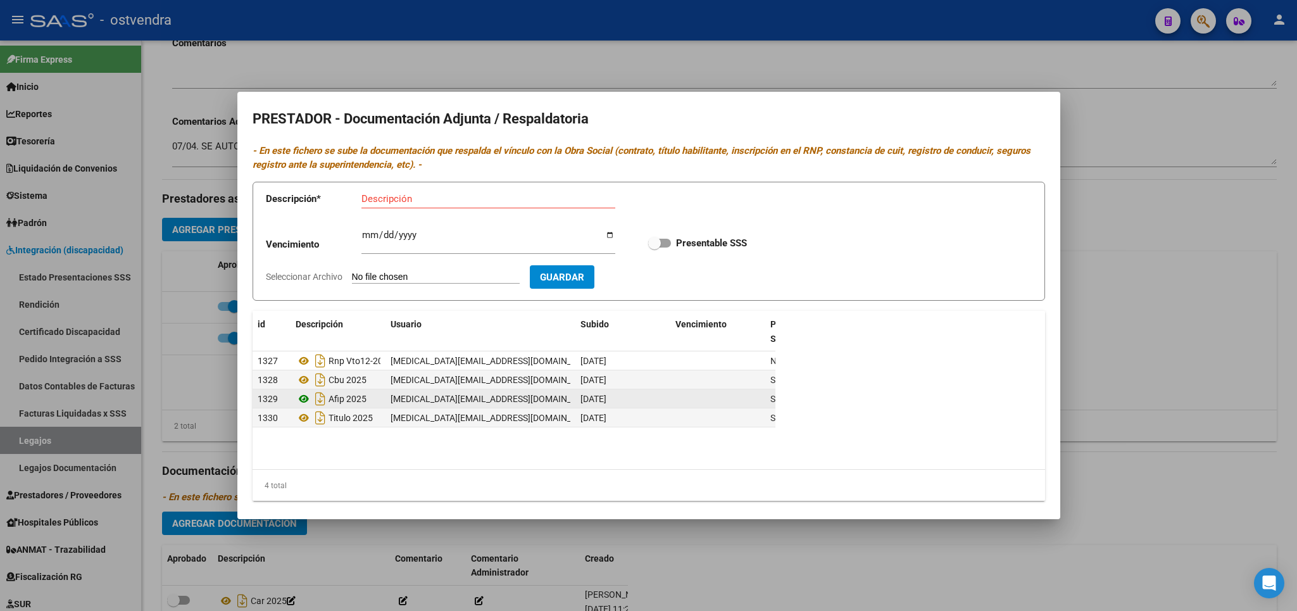
scroll to position [458, 0]
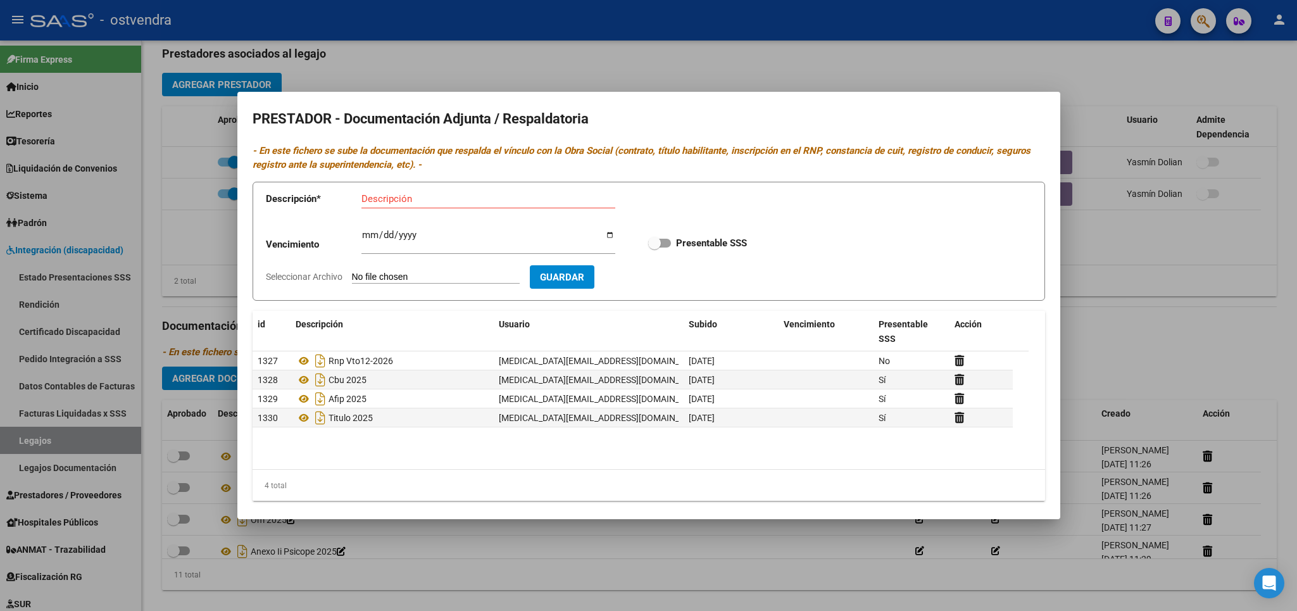
click at [1177, 70] on div at bounding box center [648, 305] width 1297 height 611
